Goal: Find specific page/section: Find specific page/section

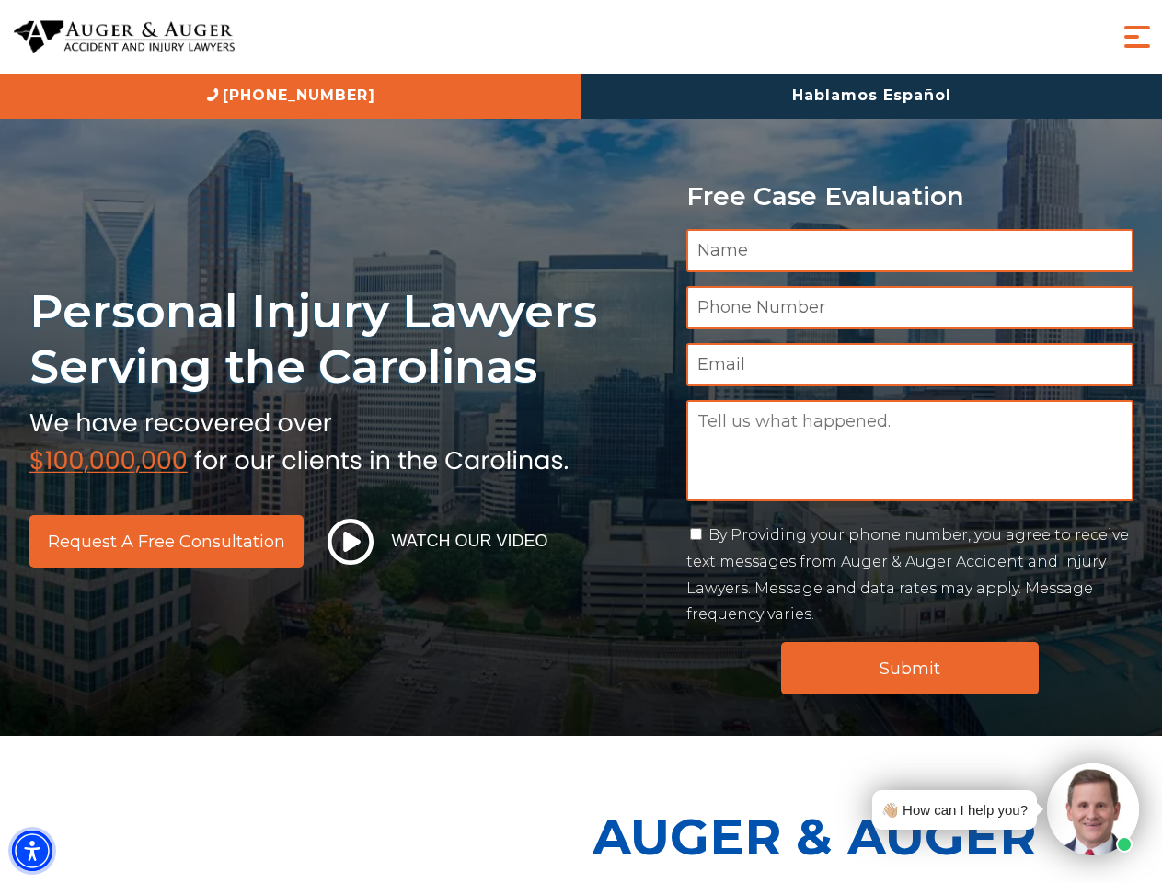
click at [32, 851] on img "Accessibility Menu" at bounding box center [32, 851] width 40 height 40
